Goal: Information Seeking & Learning: Learn about a topic

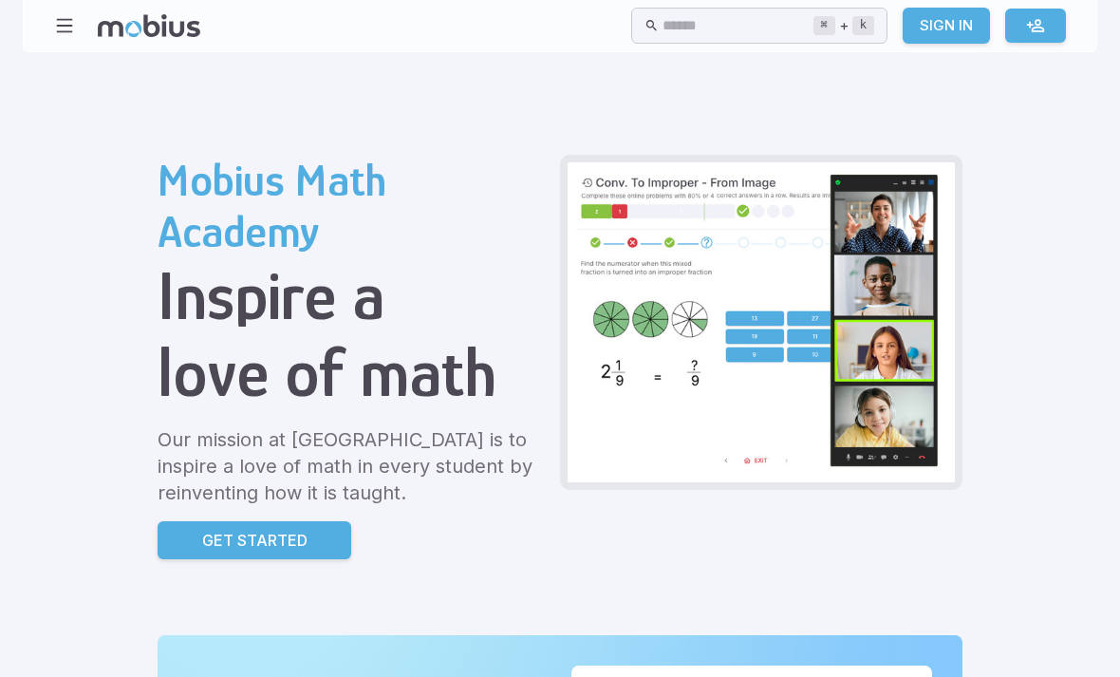
click at [60, 40] on button "button" at bounding box center [65, 26] width 36 height 36
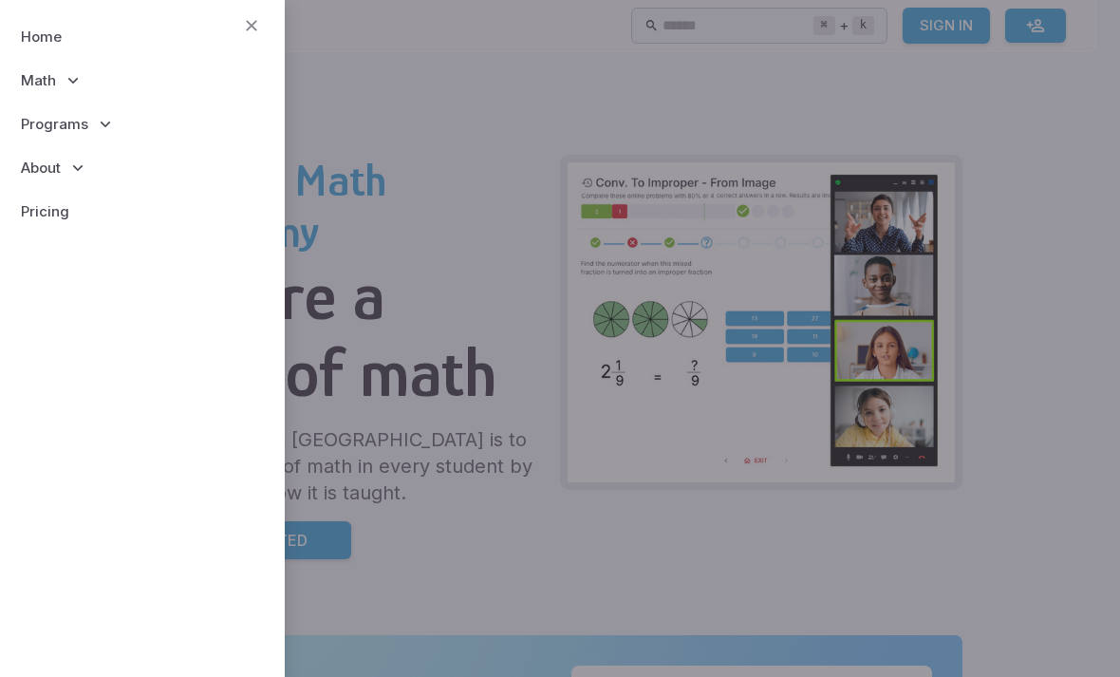
click at [65, 82] on icon at bounding box center [73, 80] width 19 height 19
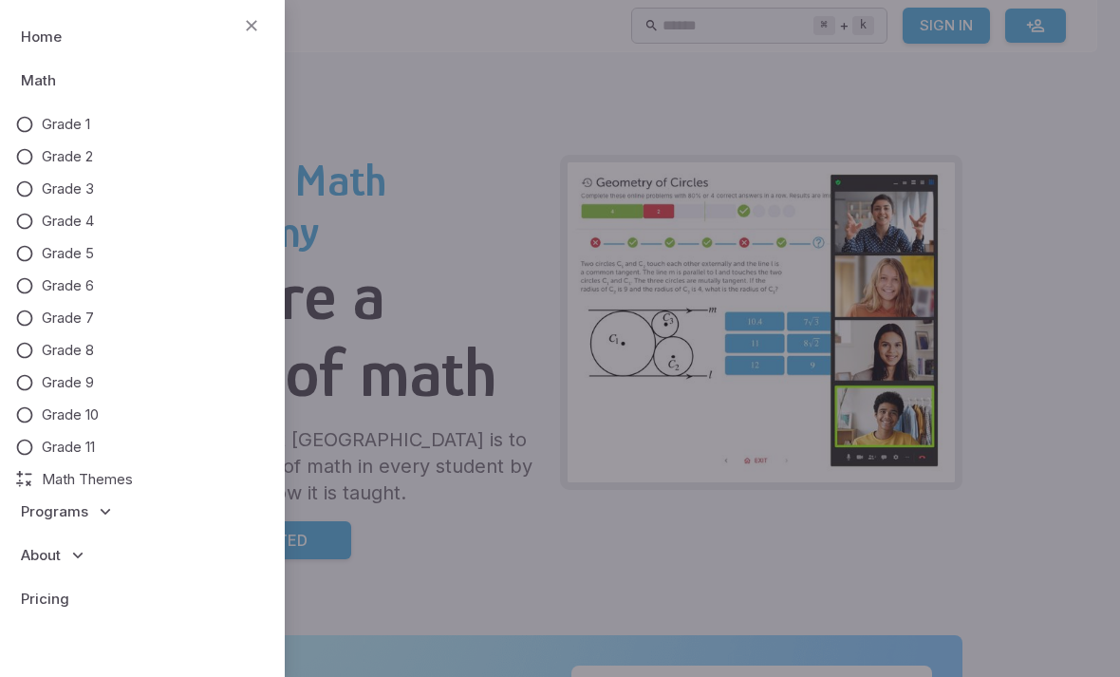
click at [67, 314] on span "Grade 7" at bounding box center [68, 318] width 52 height 21
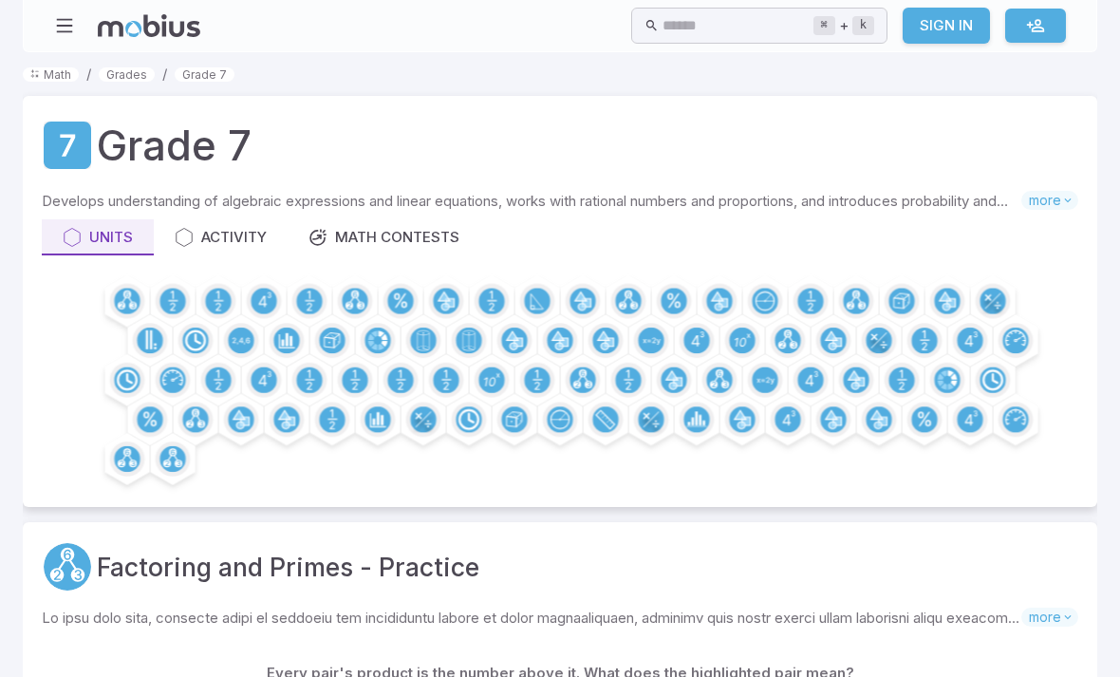
click at [277, 334] on circle at bounding box center [286, 341] width 26 height 26
click at [287, 342] on icon at bounding box center [287, 339] width 11 height 13
click at [279, 347] on icon at bounding box center [286, 340] width 15 height 13
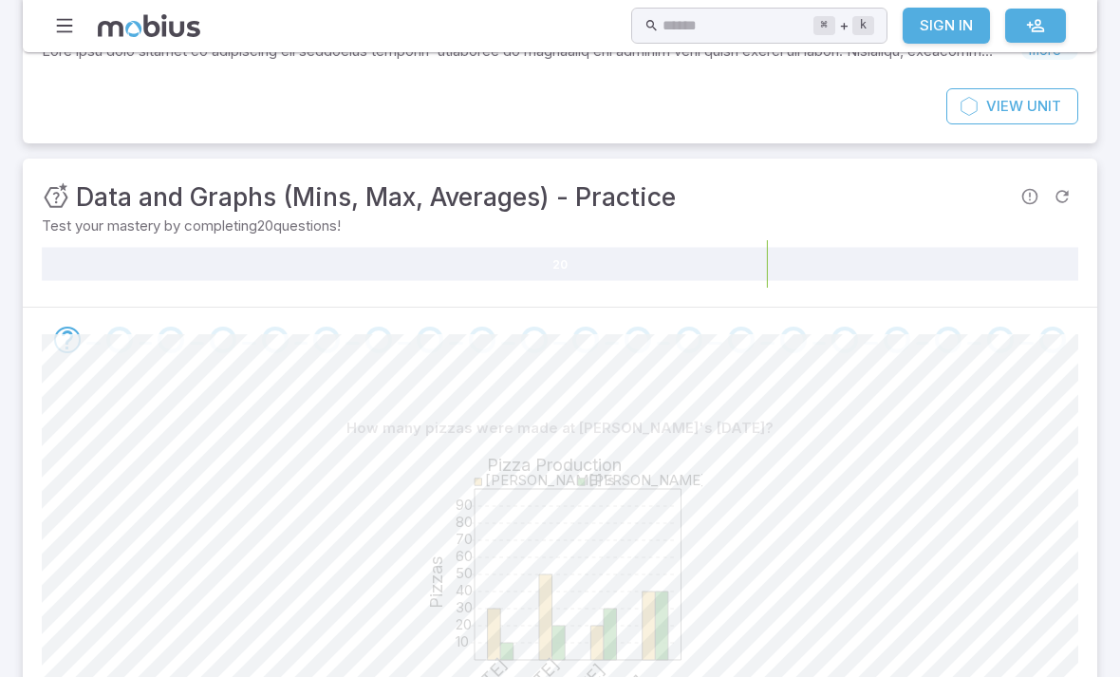
scroll to position [238, 0]
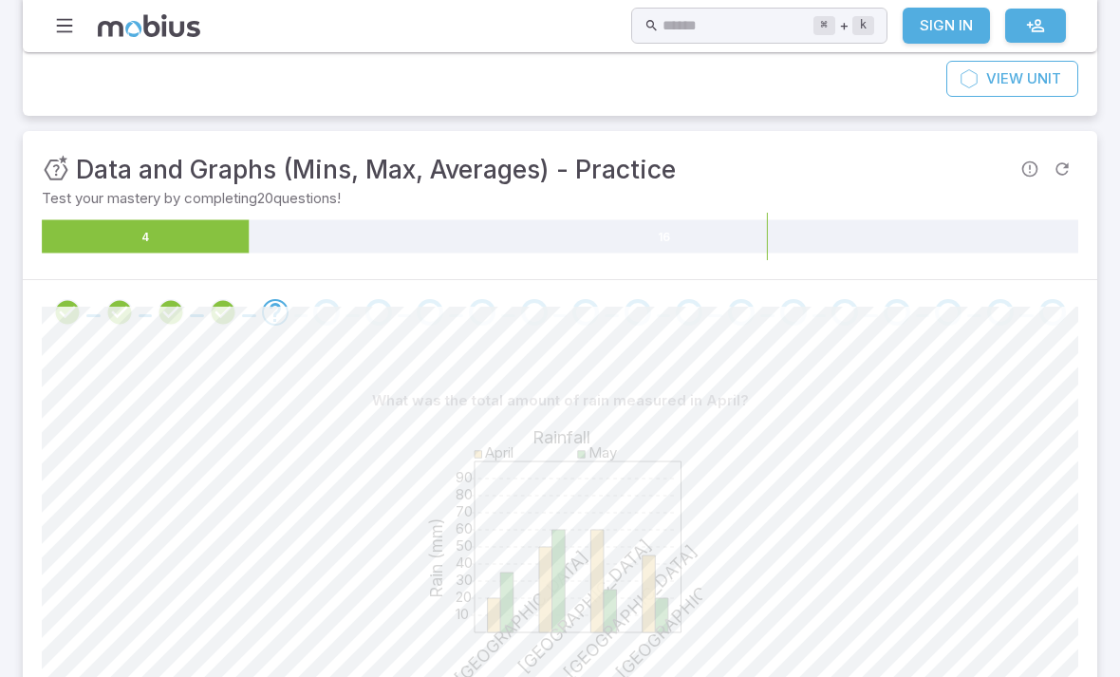
scroll to position [299, 0]
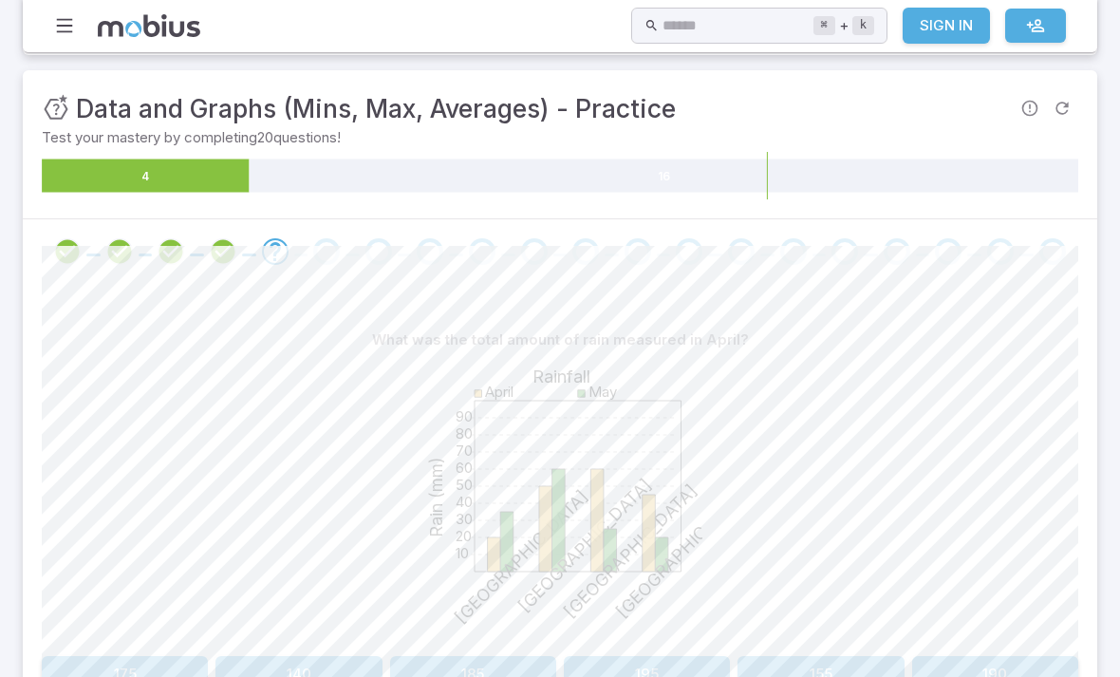
click at [138, 656] on button "175" at bounding box center [125, 674] width 166 height 36
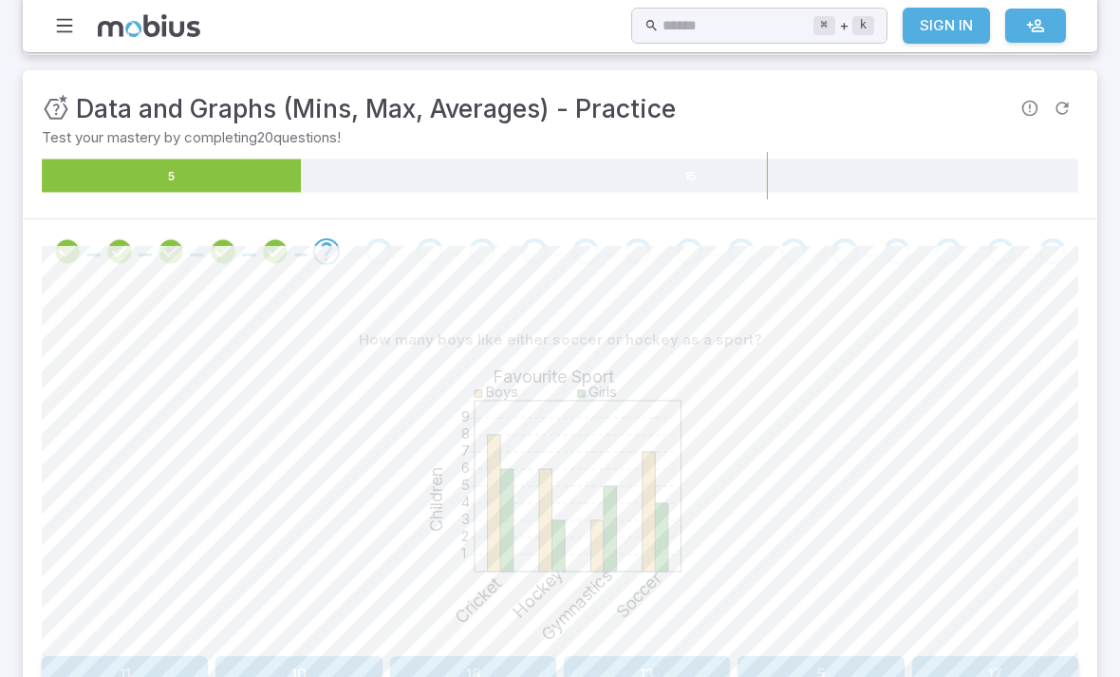
click at [672, 656] on button "13" at bounding box center [647, 674] width 166 height 36
click at [391, 656] on button "Girls / Hockey" at bounding box center [299, 674] width 515 height 36
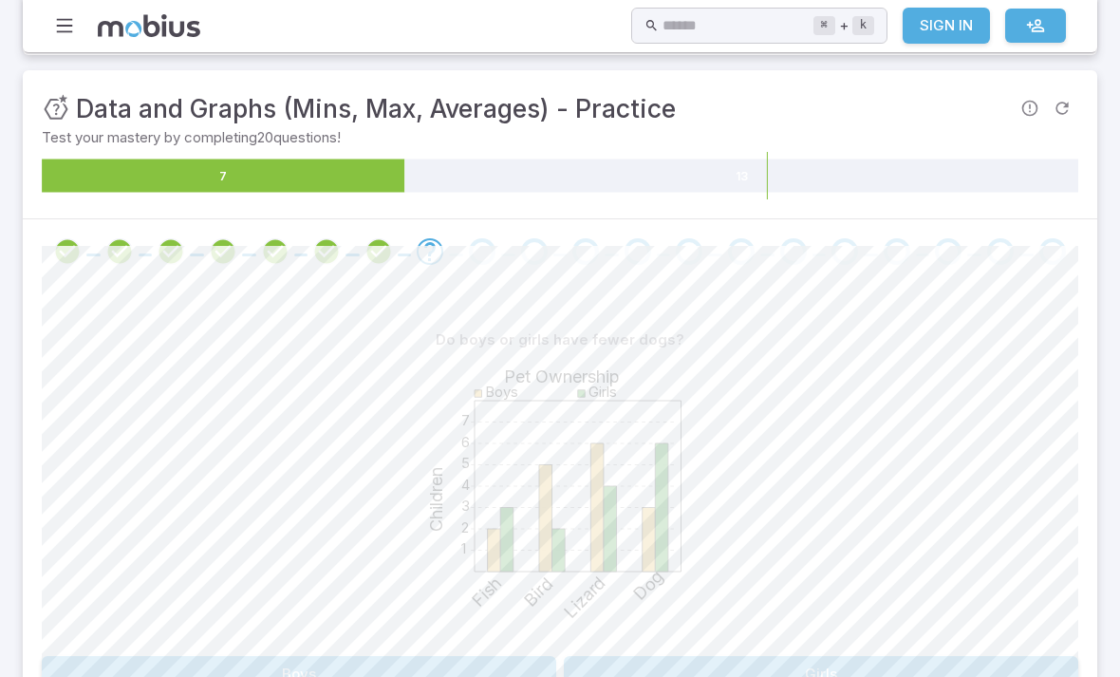
click at [441, 656] on button "Boys" at bounding box center [299, 674] width 515 height 36
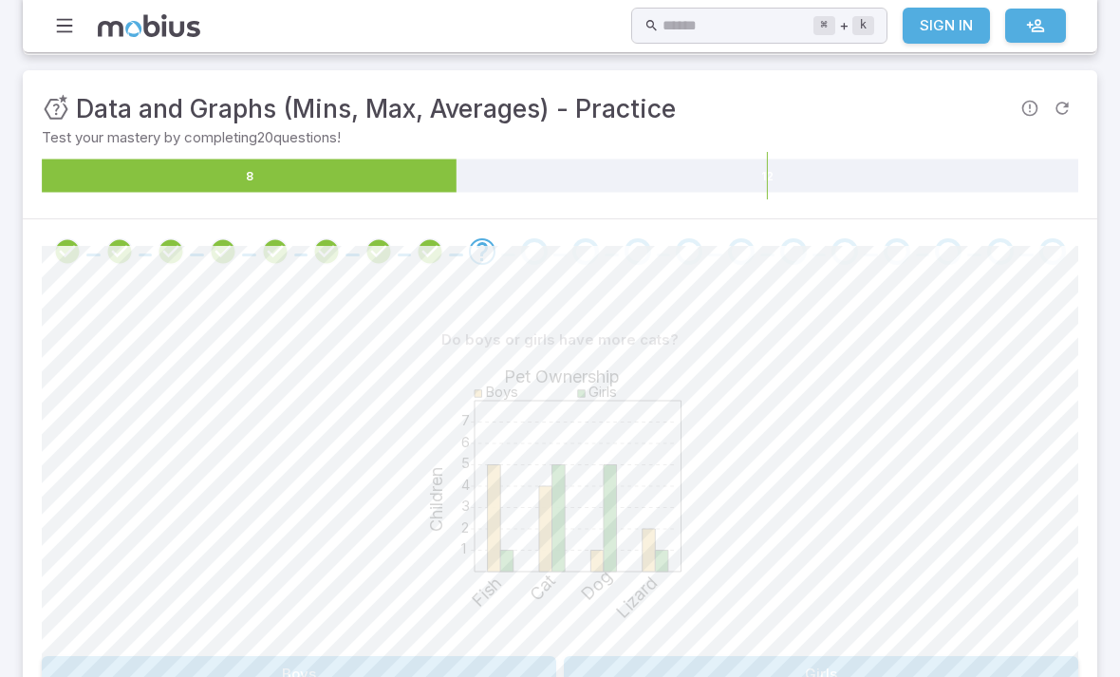
click at [652, 656] on button "Girls" at bounding box center [821, 674] width 515 height 36
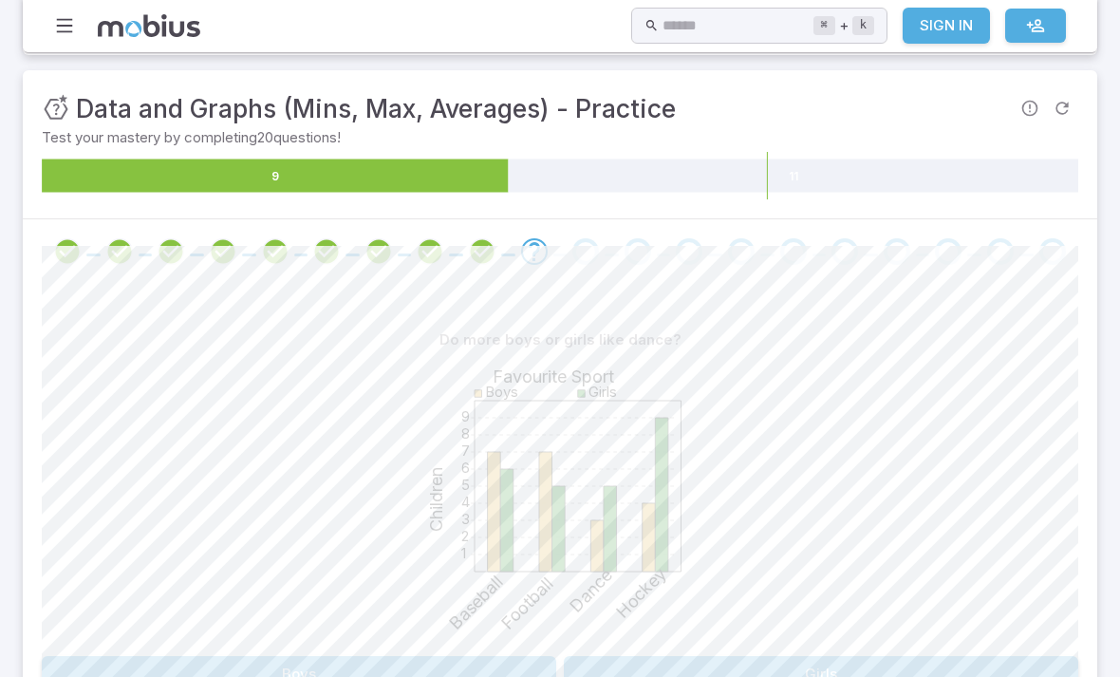
click at [672, 656] on button "Girls" at bounding box center [821, 674] width 515 height 36
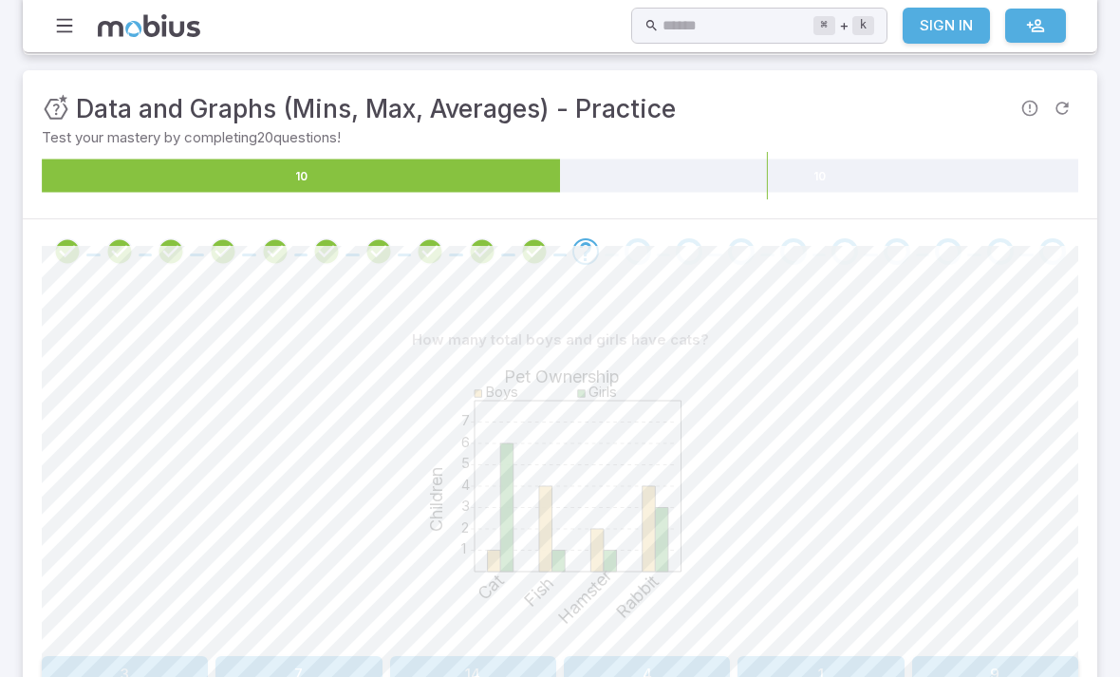
click at [284, 656] on button "7" at bounding box center [299, 674] width 166 height 36
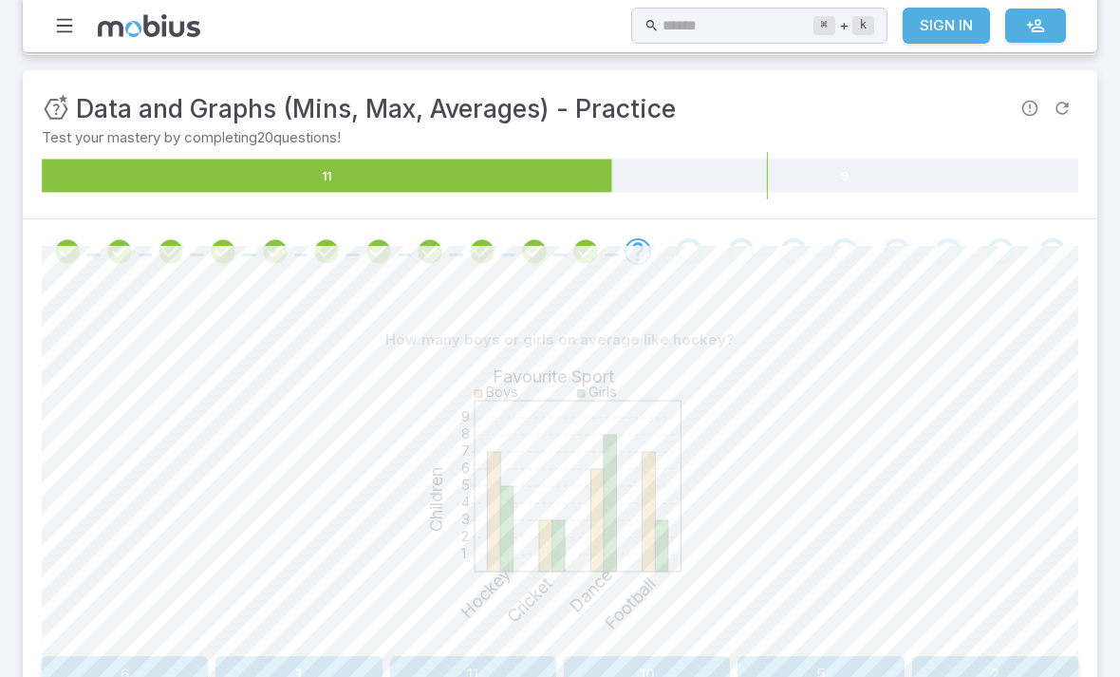
click at [156, 656] on button "6" at bounding box center [125, 674] width 166 height 36
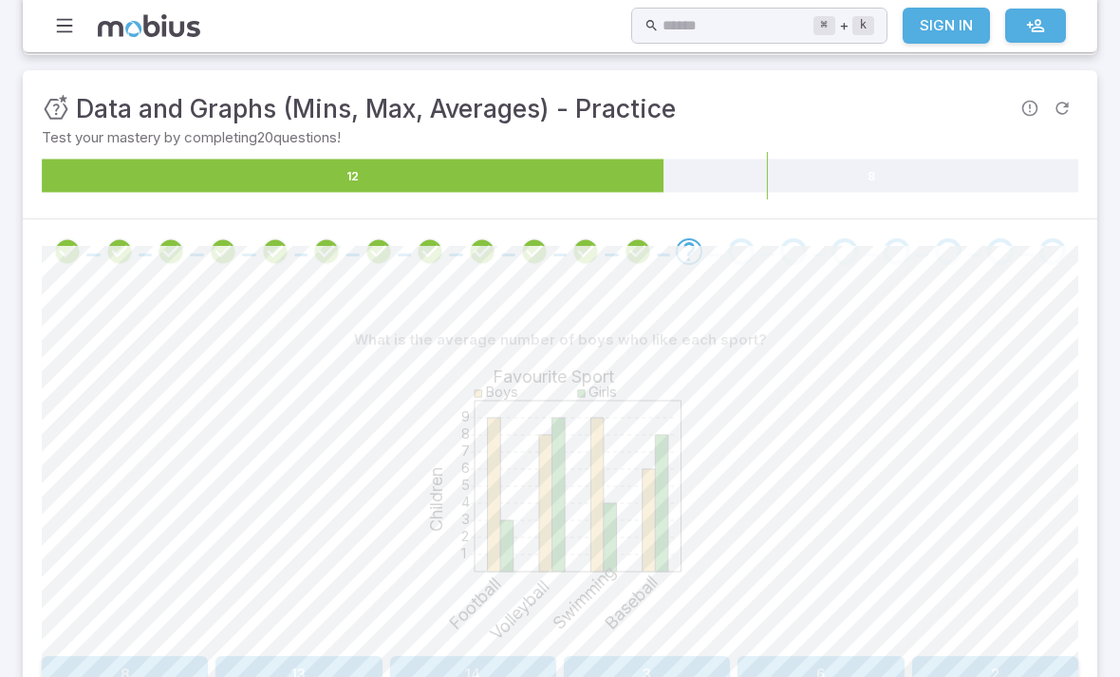
scroll to position [301, 0]
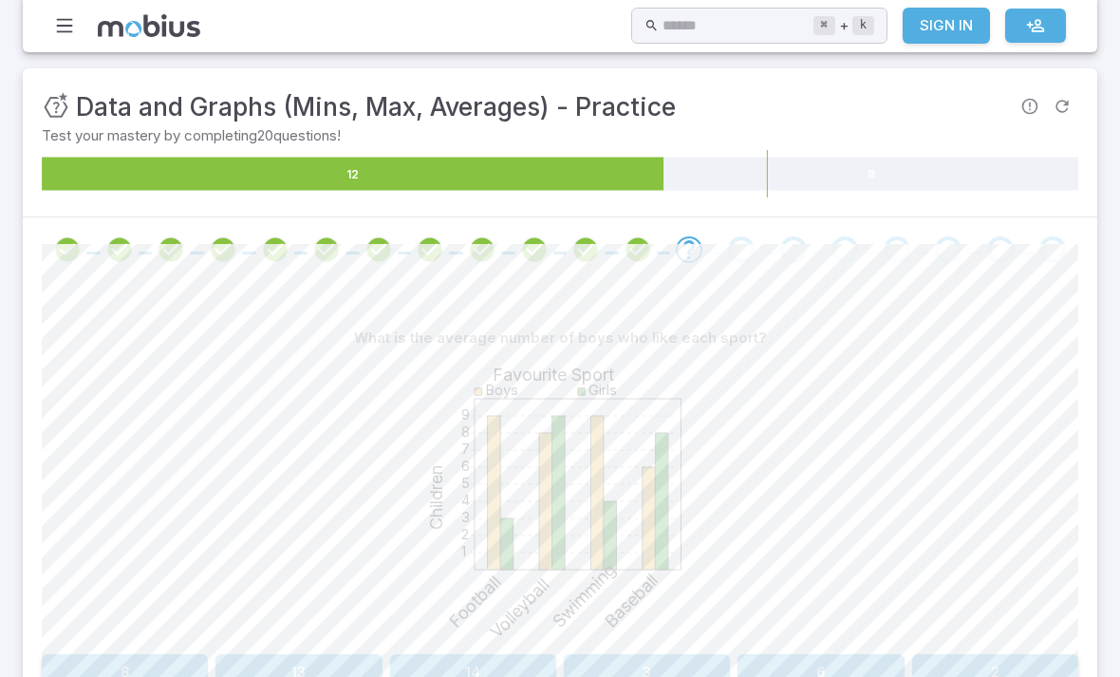
click at [1005, 366] on div "1 2 3 4 5 6 7 8 9 Favourite Sport Children Boys Girls Football Volleyball Swimm…" at bounding box center [560, 501] width 1037 height 291
click at [1004, 356] on div "1 2 3 4 5 6 7 8 9 Favourite Sport Children Boys Girls Football Volleyball Swimm…" at bounding box center [560, 501] width 1037 height 291
click at [1020, 356] on div "1 2 3 4 5 6 7 8 9 Favourite Sport Children Boys Girls Football Volleyball Swimm…" at bounding box center [560, 501] width 1037 height 291
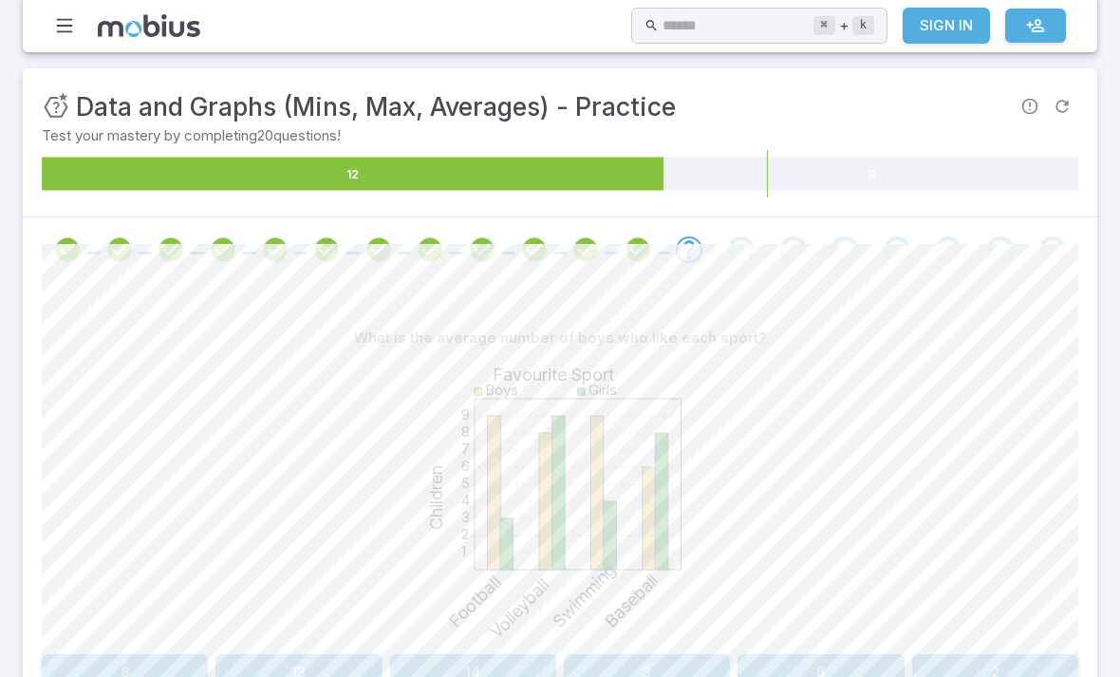
click at [1020, 356] on div "1 2 3 4 5 6 7 8 9 Favourite Sport Children Boys Girls Football Volleyball Swimm…" at bounding box center [560, 501] width 1037 height 291
click at [103, 654] on button "8" at bounding box center [125, 672] width 166 height 36
click at [337, 654] on button "9" at bounding box center [299, 672] width 166 height 36
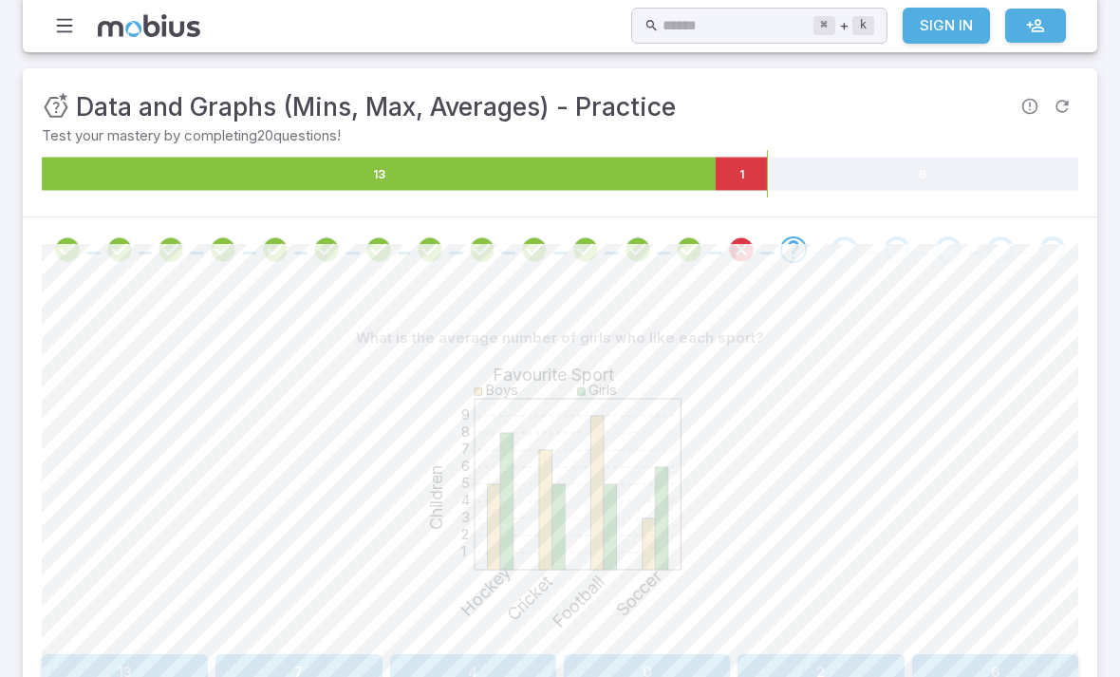
click at [310, 654] on button "7" at bounding box center [299, 672] width 166 height 36
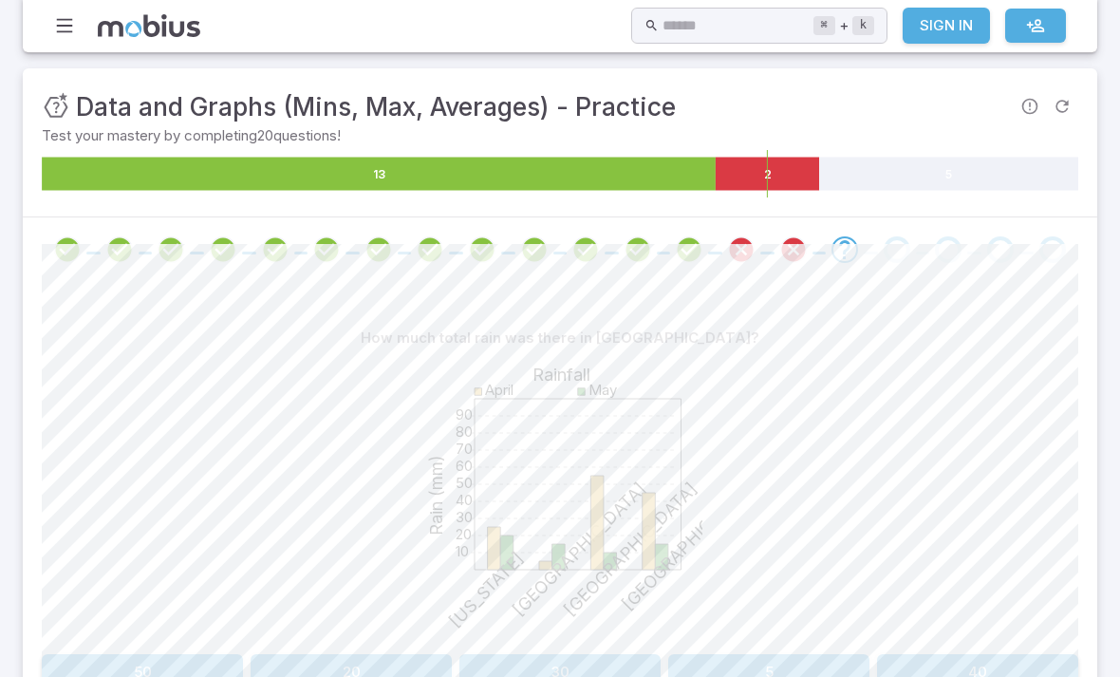
click at [351, 654] on button "20" at bounding box center [351, 672] width 201 height 36
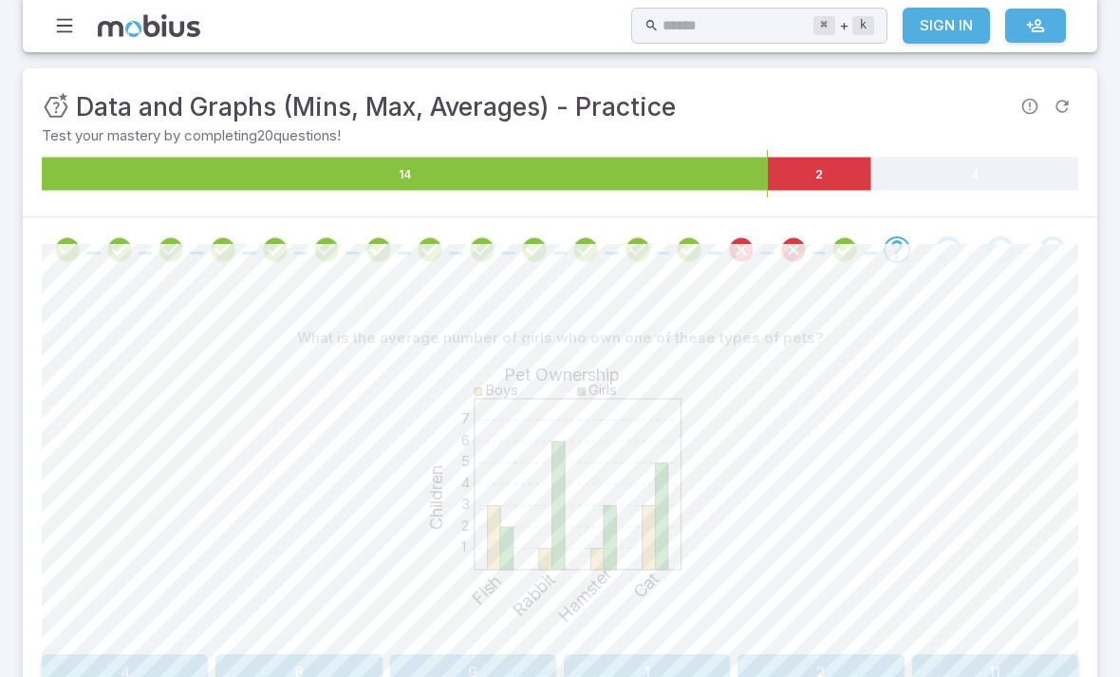
click at [130, 654] on button "4" at bounding box center [125, 672] width 166 height 36
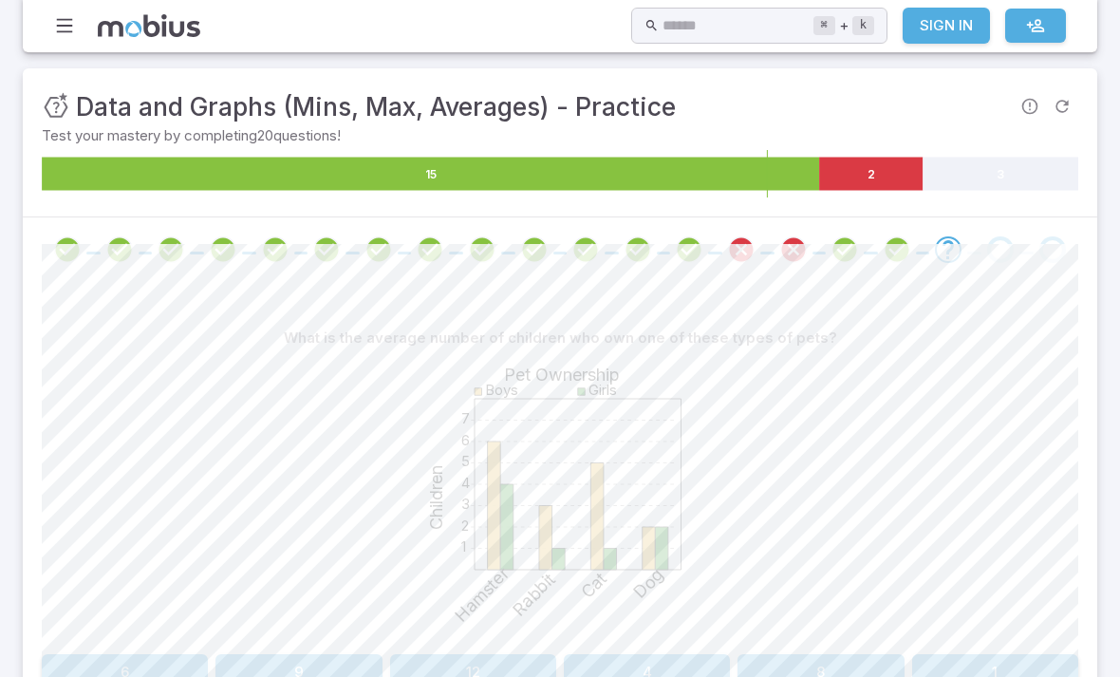
click at [105, 654] on button "6" at bounding box center [125, 672] width 166 height 36
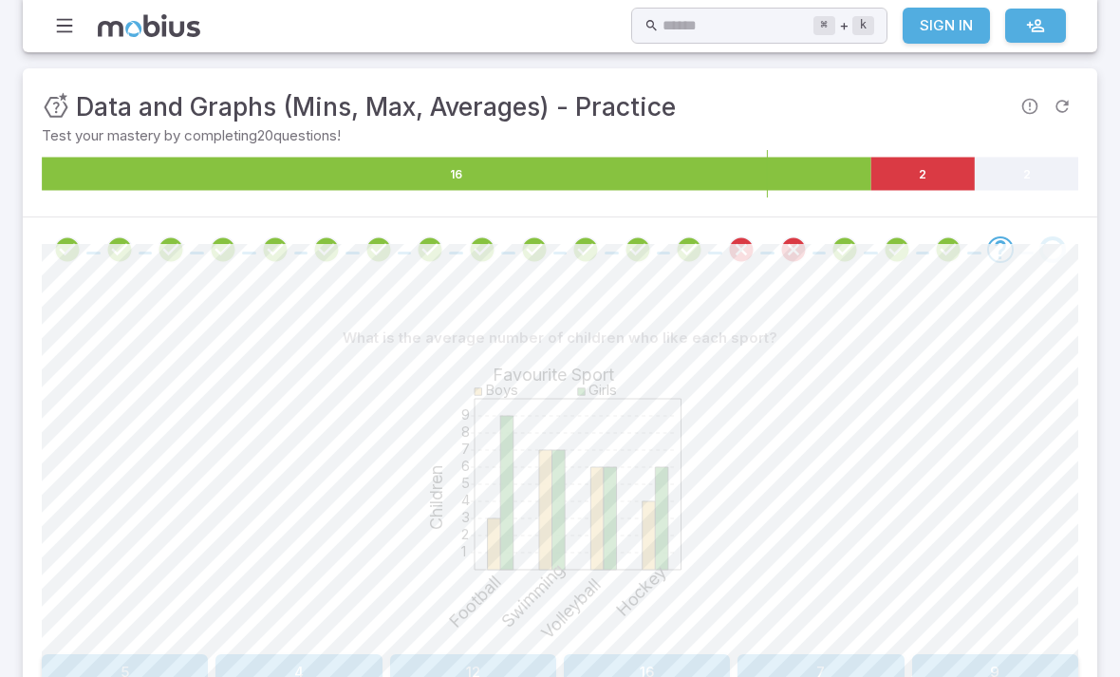
click at [93, 654] on button "5" at bounding box center [125, 672] width 166 height 36
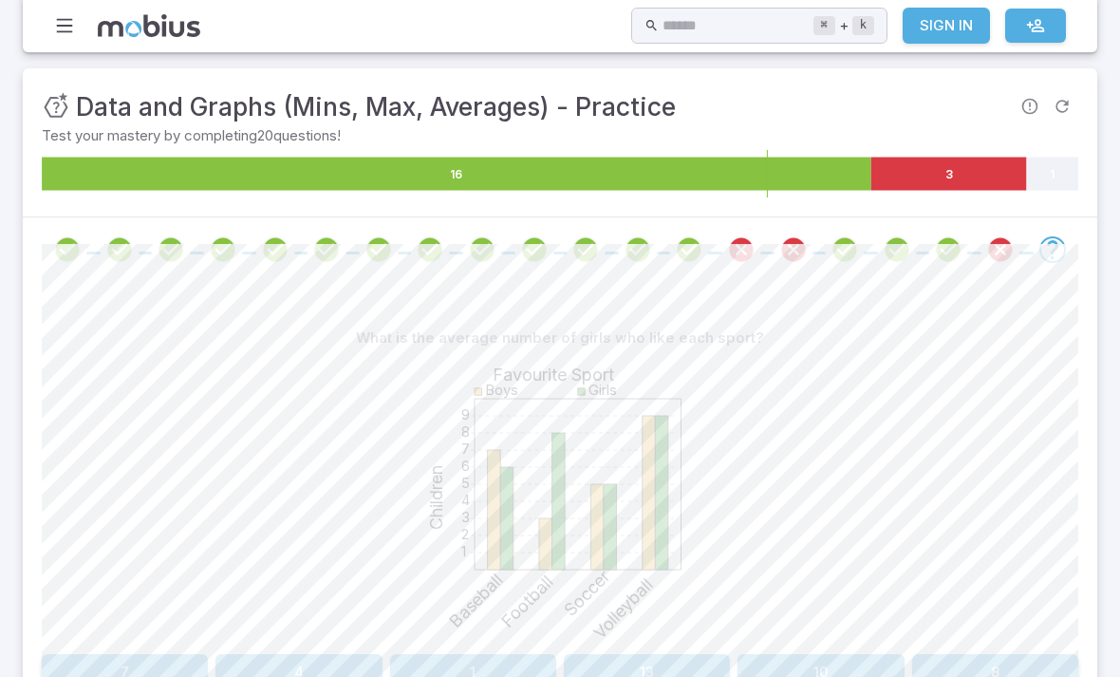
click at [1002, 654] on button "8" at bounding box center [995, 672] width 166 height 36
